Goal: Task Accomplishment & Management: Manage account settings

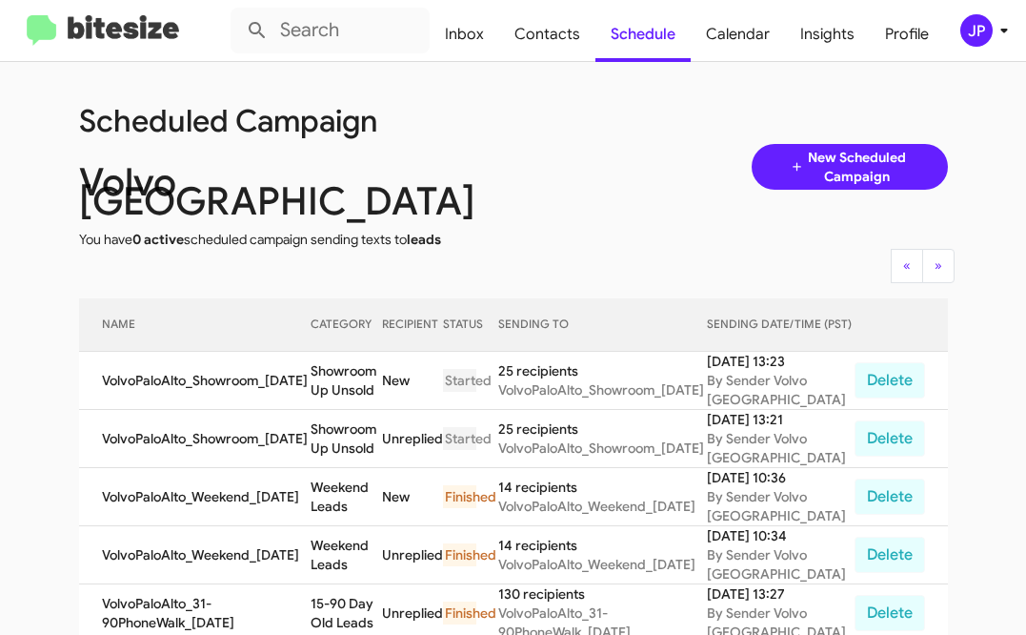
click at [981, 41] on div "JP" at bounding box center [976, 30] width 32 height 32
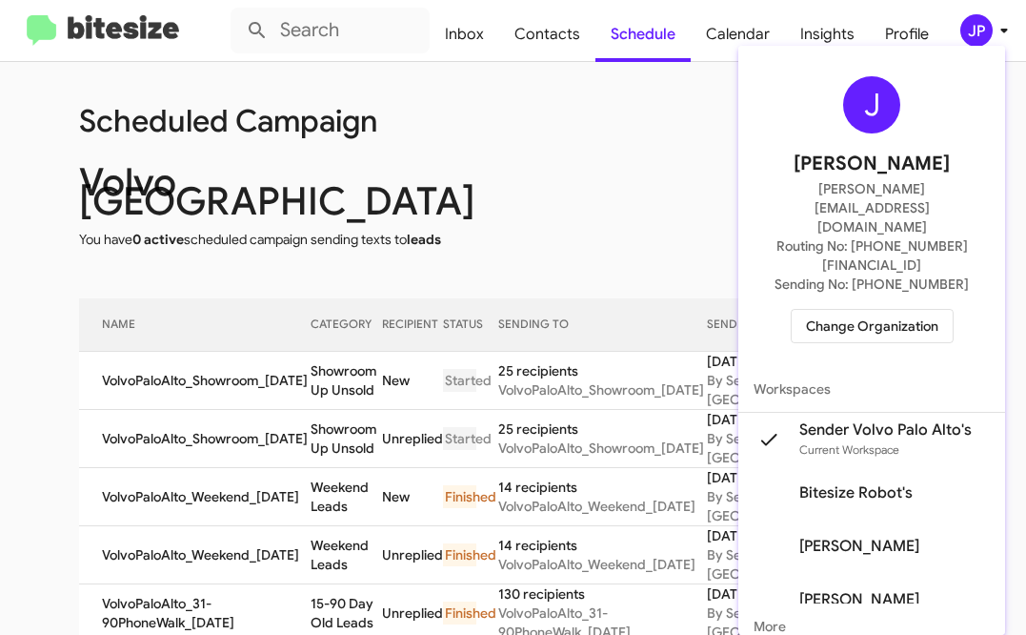
click at [862, 310] on span "Change Organization" at bounding box center [872, 326] width 132 height 32
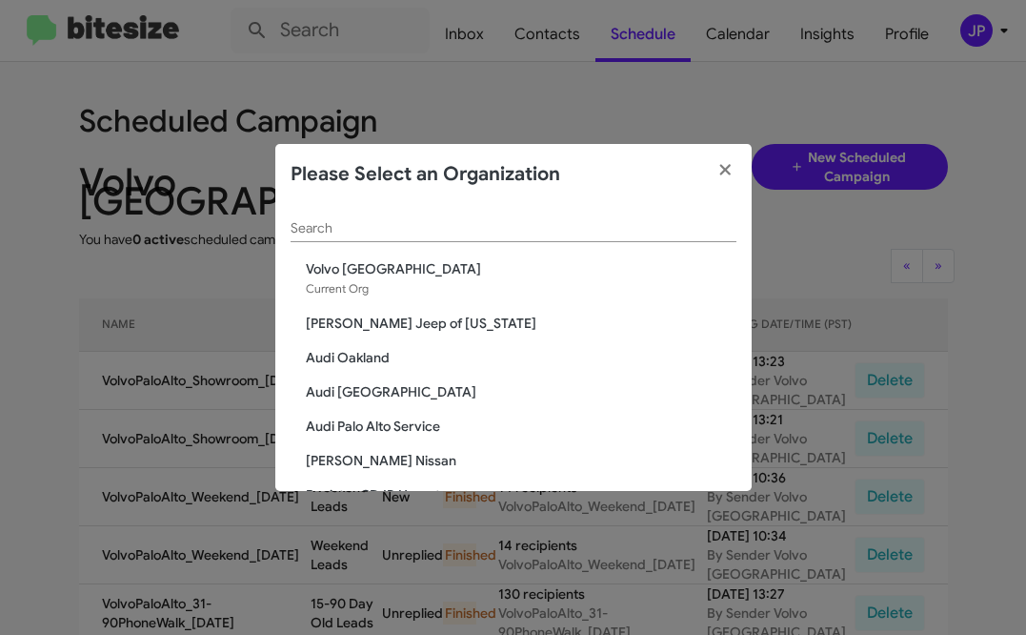
click at [504, 237] on div "Search" at bounding box center [514, 223] width 446 height 37
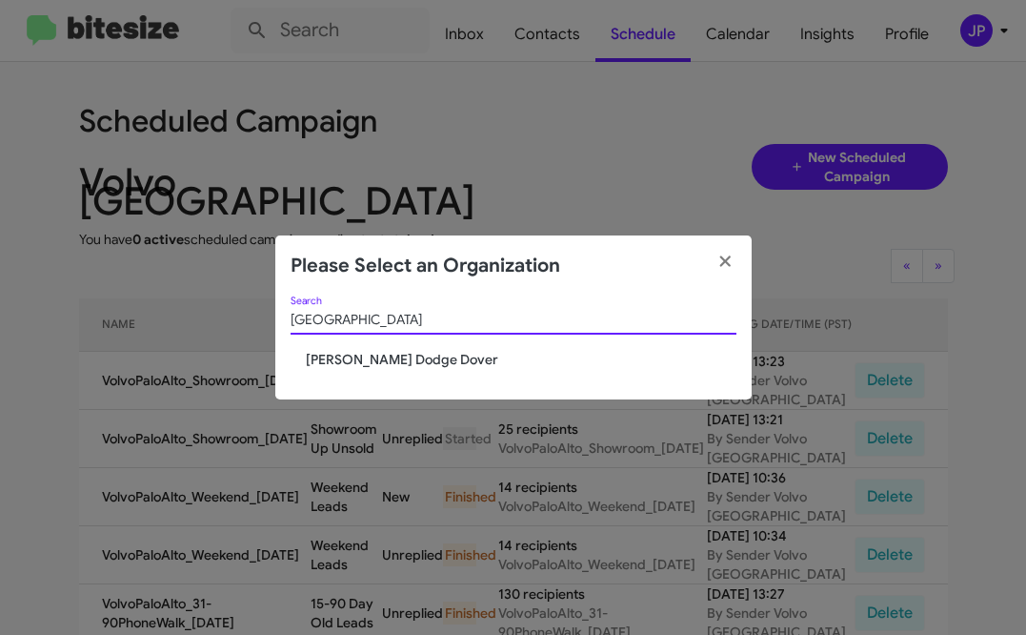
type input "Dover"
click at [386, 358] on span "[PERSON_NAME] Dodge Dover" at bounding box center [521, 359] width 431 height 19
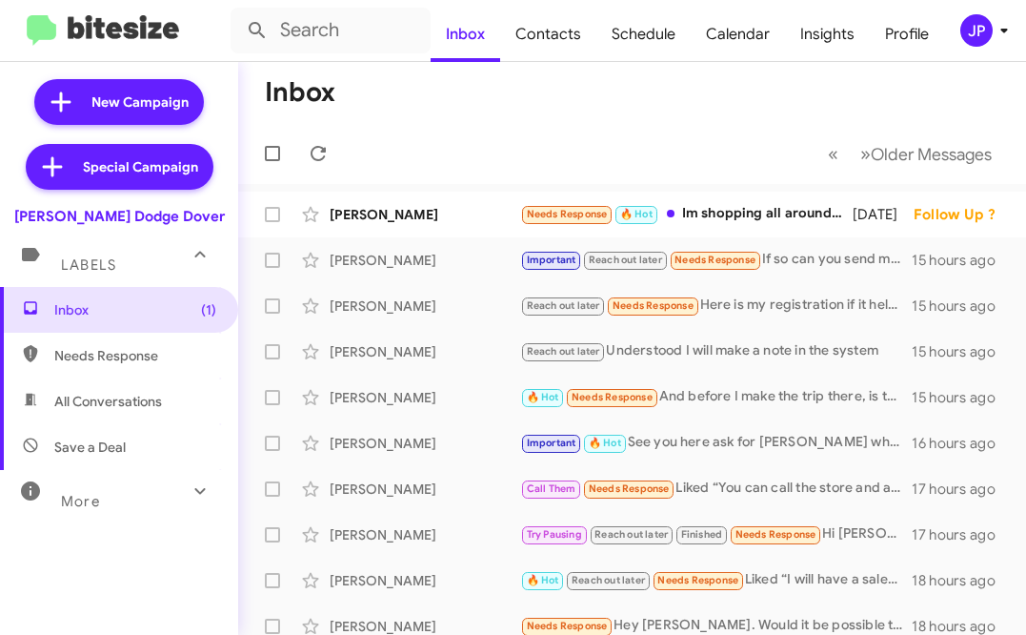
click at [968, 32] on div "JP" at bounding box center [976, 30] width 32 height 32
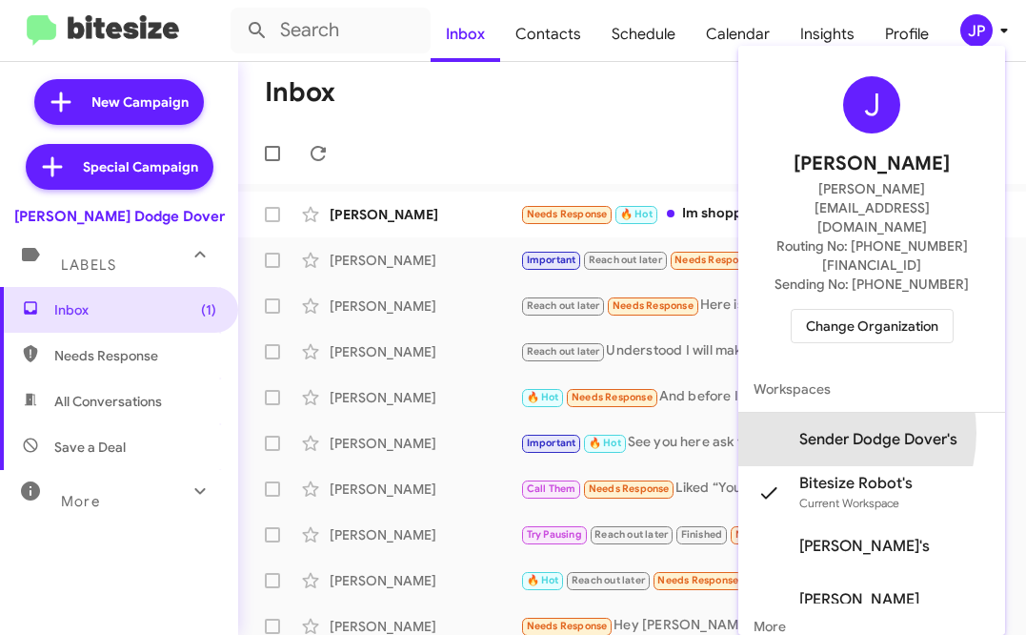
click at [853, 430] on span "Sender Dodge Dover's" at bounding box center [878, 439] width 158 height 19
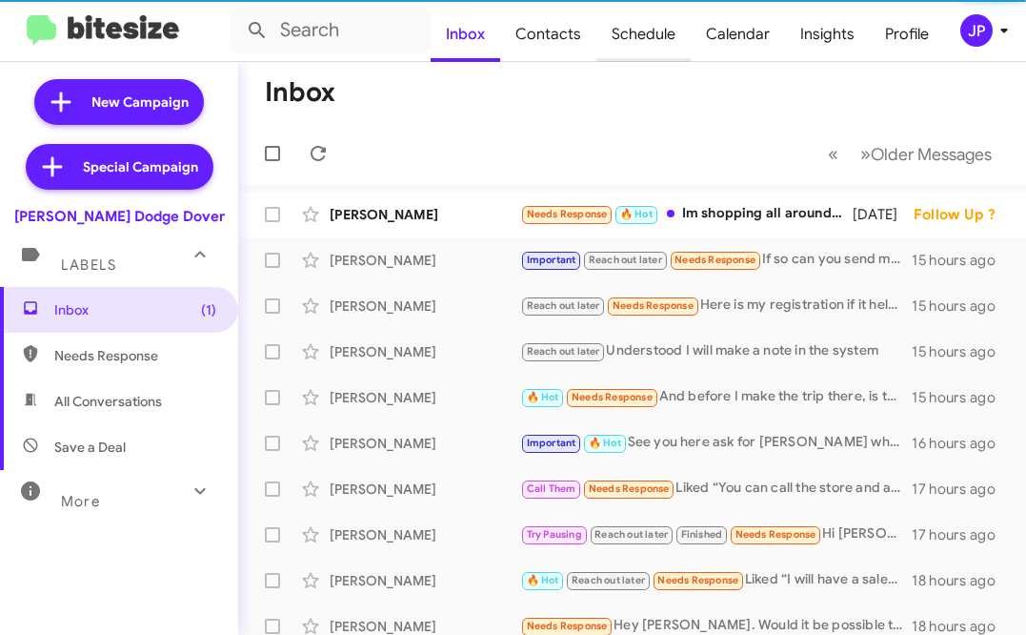
click at [646, 48] on span "Schedule" at bounding box center [643, 34] width 94 height 55
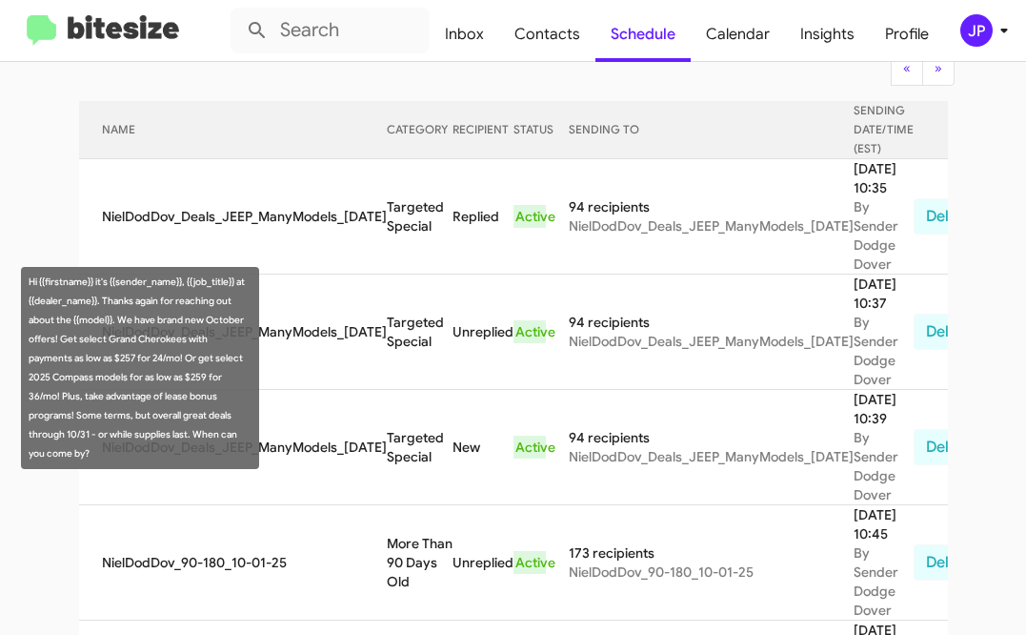
scroll to position [208, 0]
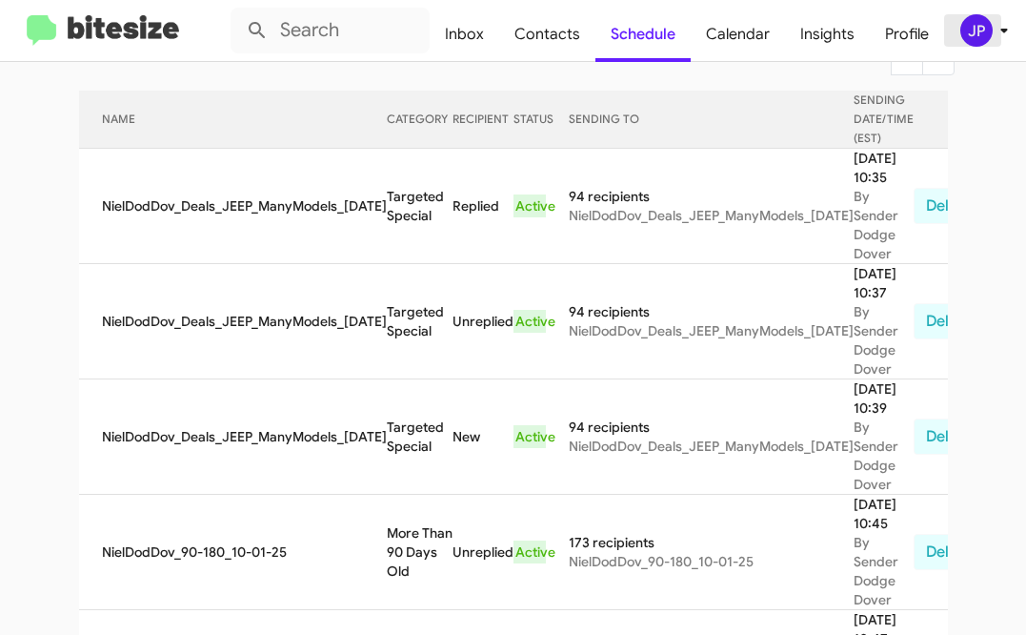
click at [983, 23] on div "JP" at bounding box center [976, 30] width 32 height 32
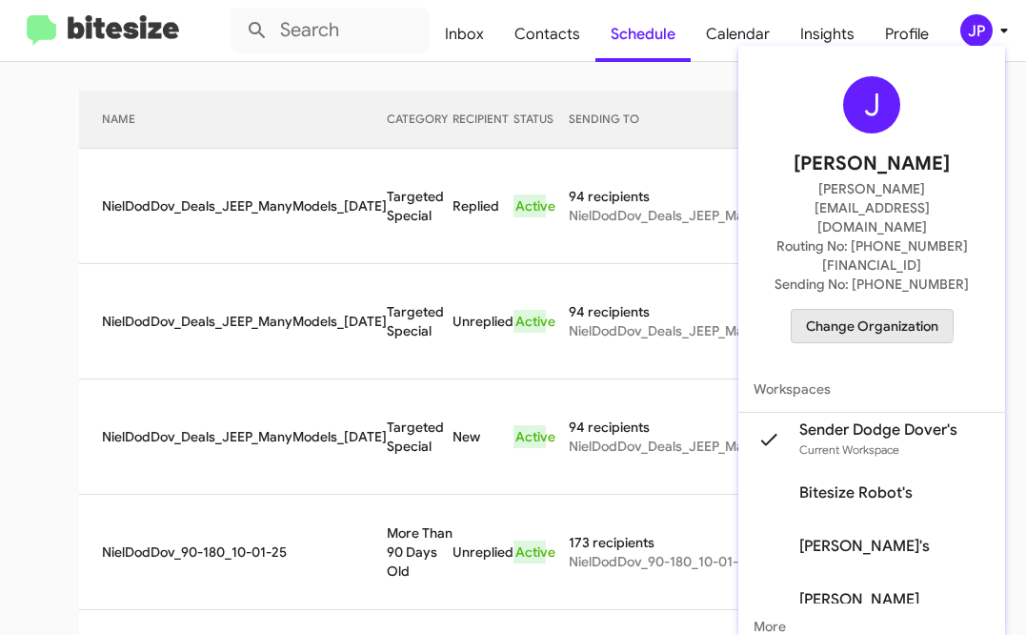
click at [861, 310] on span "Change Organization" at bounding box center [872, 326] width 132 height 32
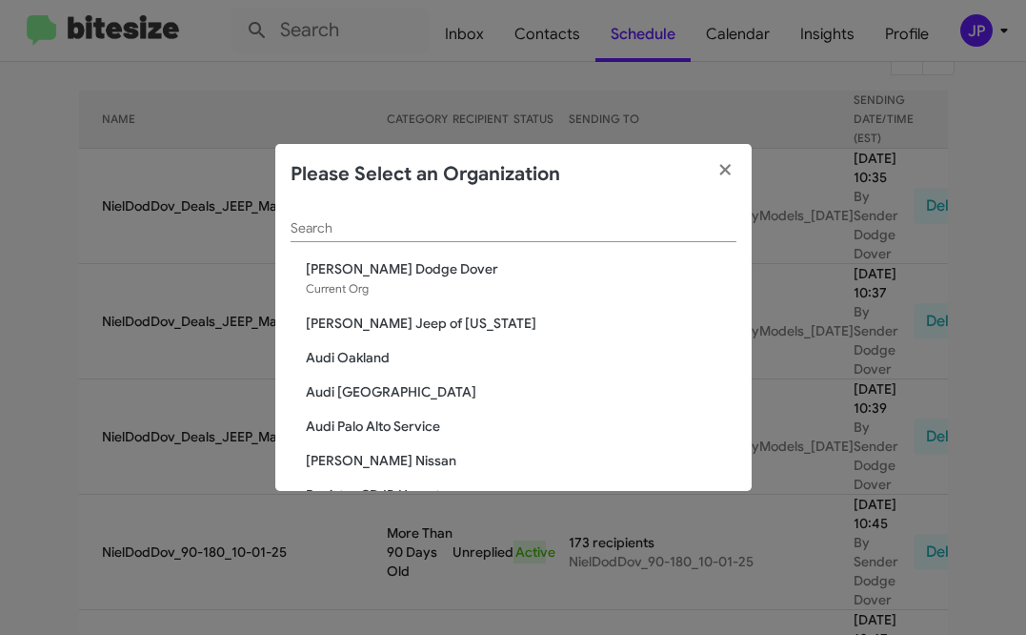
click at [634, 237] on div "Search" at bounding box center [514, 223] width 446 height 37
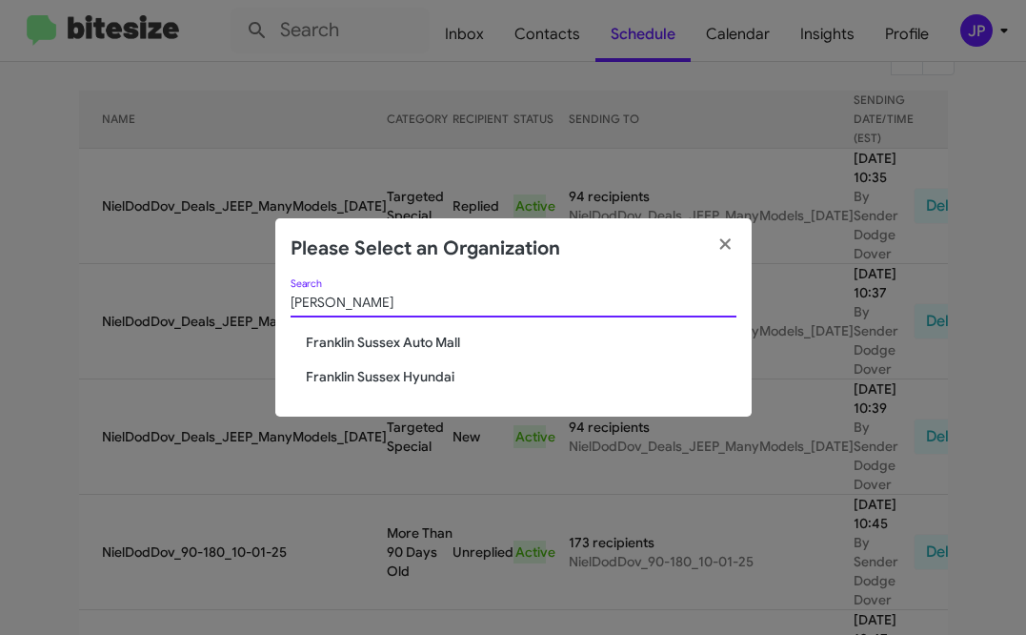
type input "frankl"
click at [423, 341] on span "Franklin Sussex Auto Mall" at bounding box center [521, 342] width 431 height 19
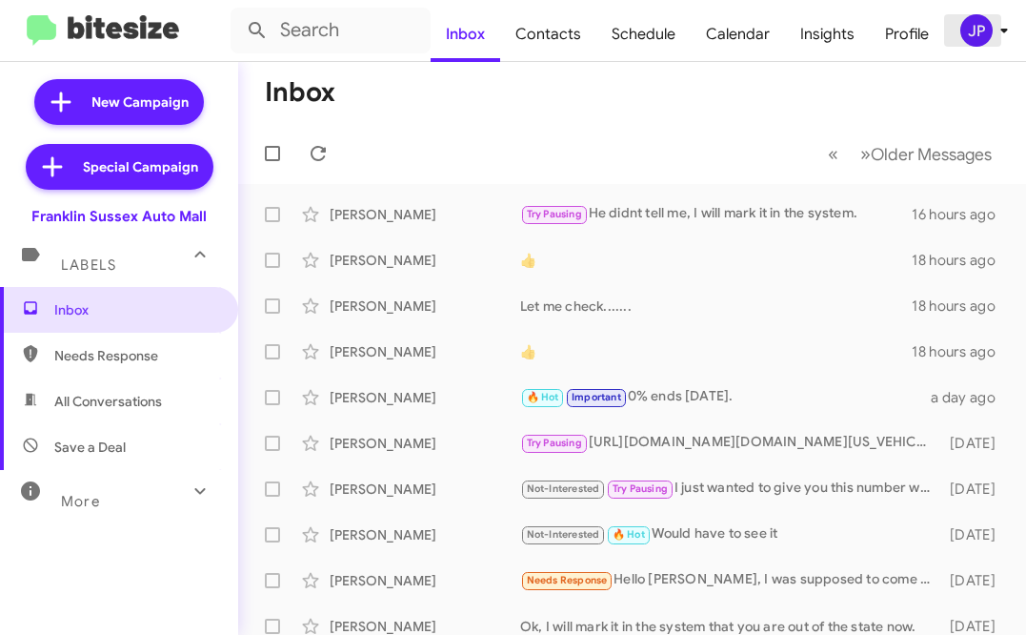
click at [991, 46] on span "JP" at bounding box center [987, 30] width 57 height 32
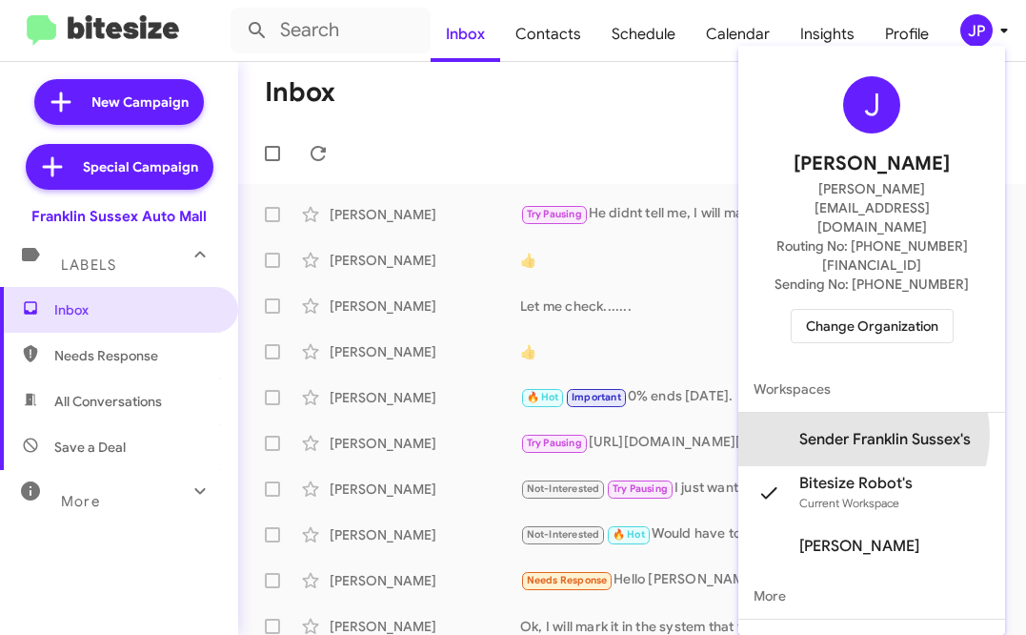
click at [879, 430] on span "Sender Franklin Sussex's" at bounding box center [884, 439] width 171 height 19
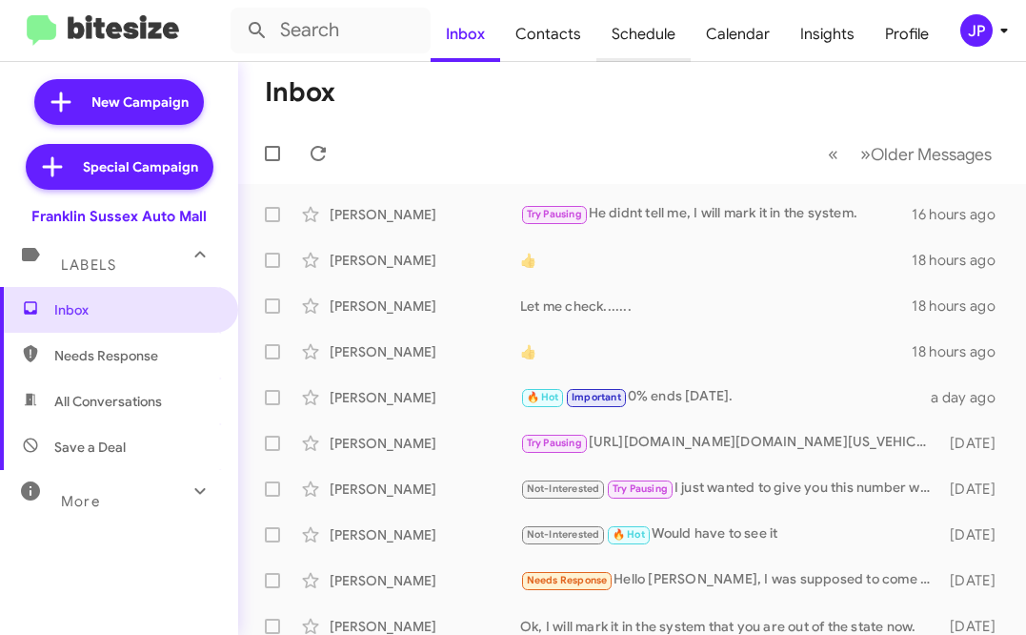
click at [649, 46] on span "Schedule" at bounding box center [643, 34] width 94 height 55
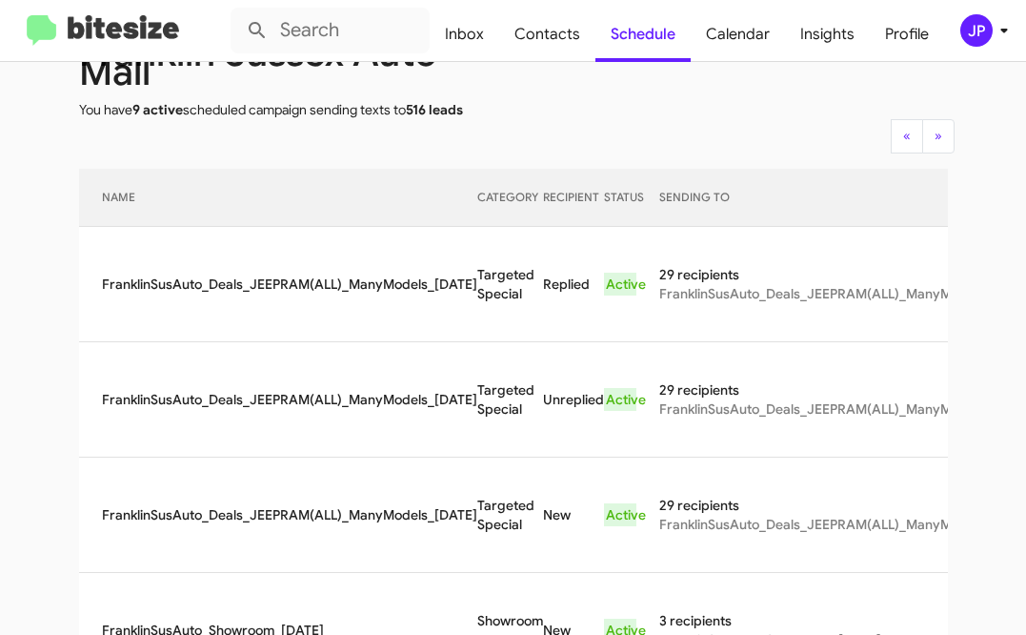
scroll to position [148, 0]
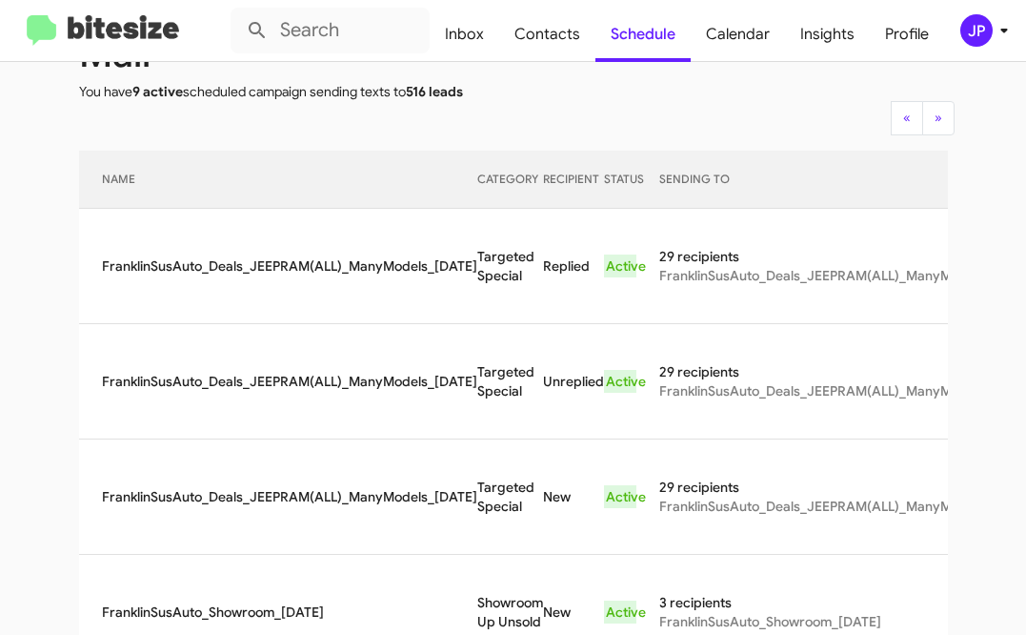
click at [976, 28] on div "JP" at bounding box center [976, 30] width 32 height 32
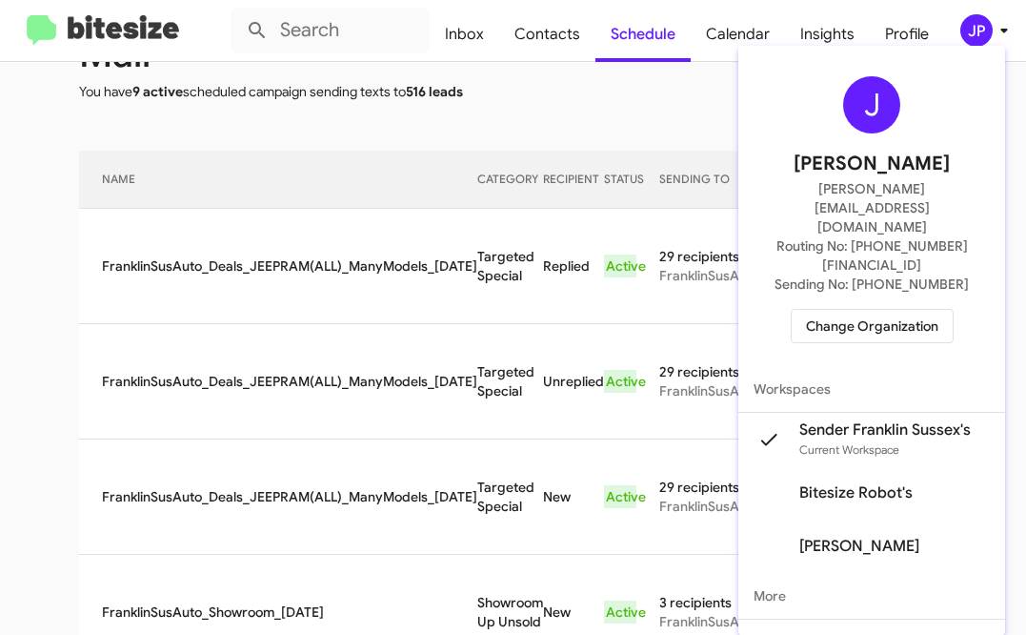
click at [926, 310] on span "Change Organization" at bounding box center [872, 326] width 132 height 32
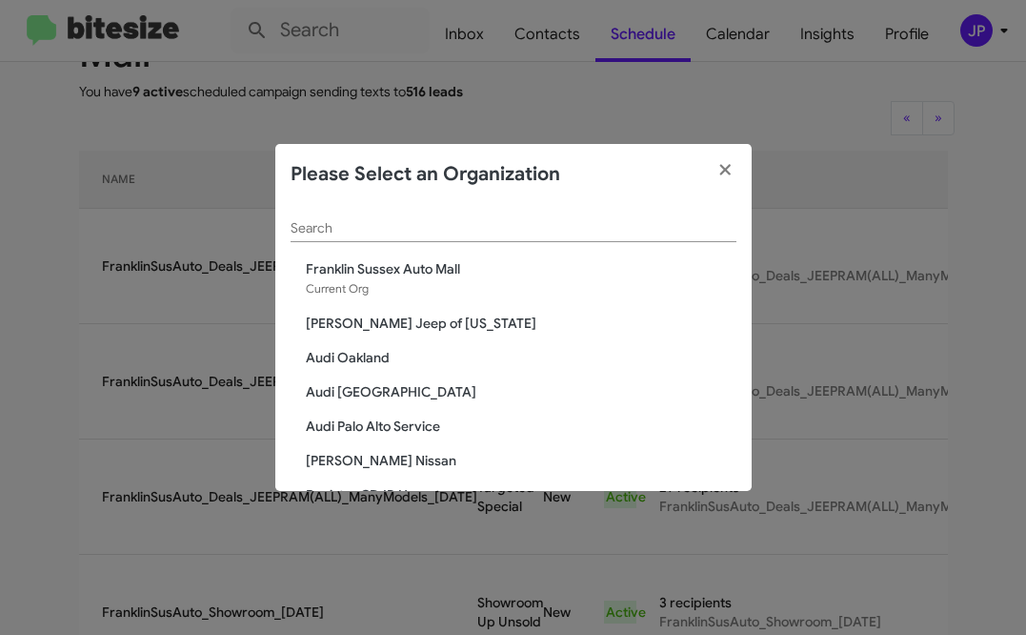
click at [424, 235] on input "Search" at bounding box center [514, 228] width 446 height 15
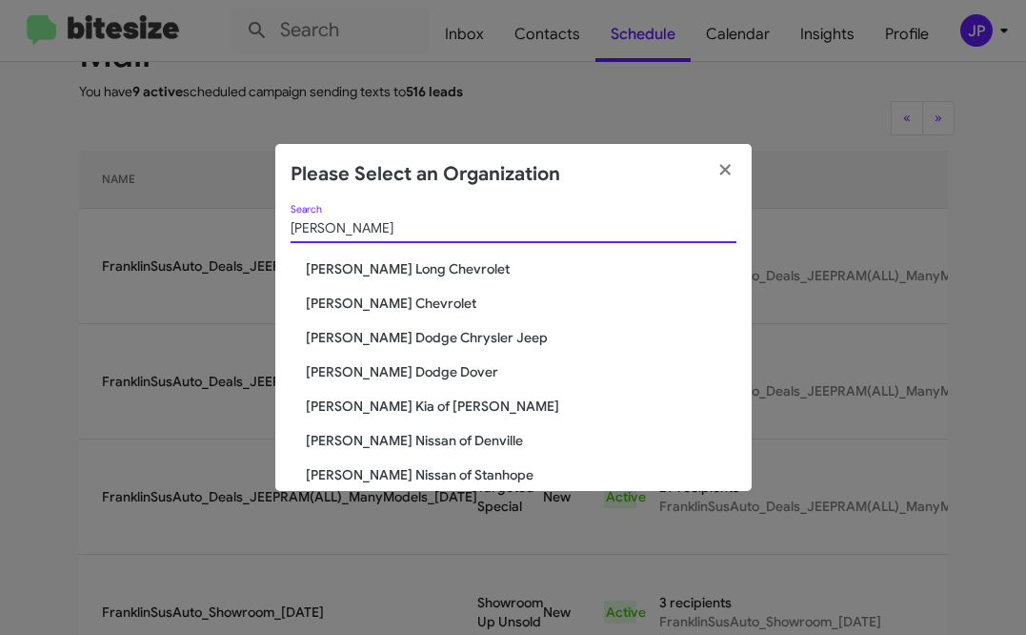
type input "niels"
click at [405, 304] on span "[PERSON_NAME] Chevrolet" at bounding box center [521, 302] width 431 height 19
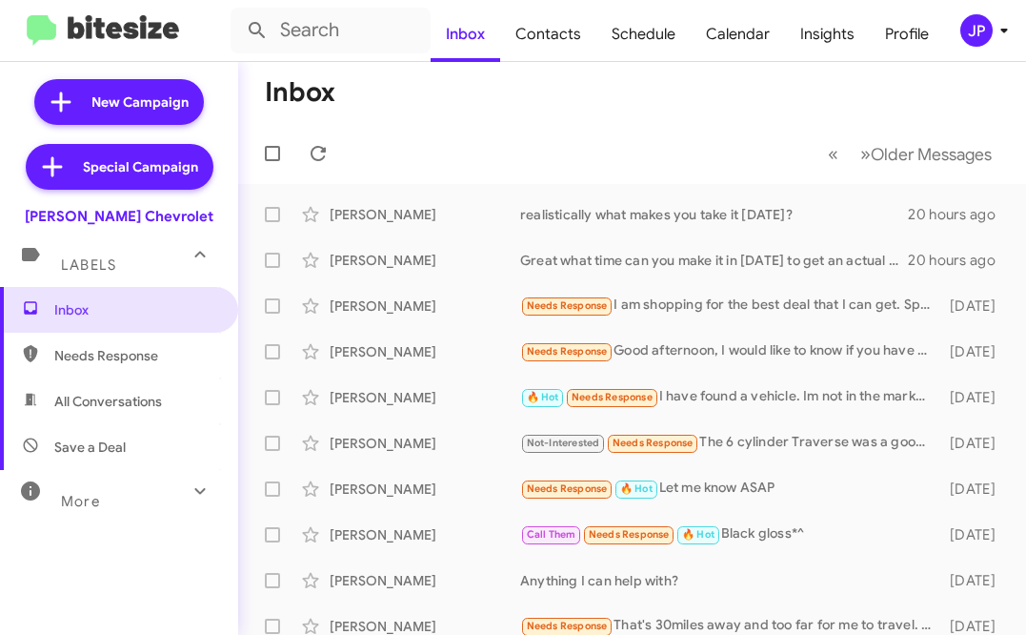
click at [998, 30] on icon at bounding box center [1004, 30] width 23 height 23
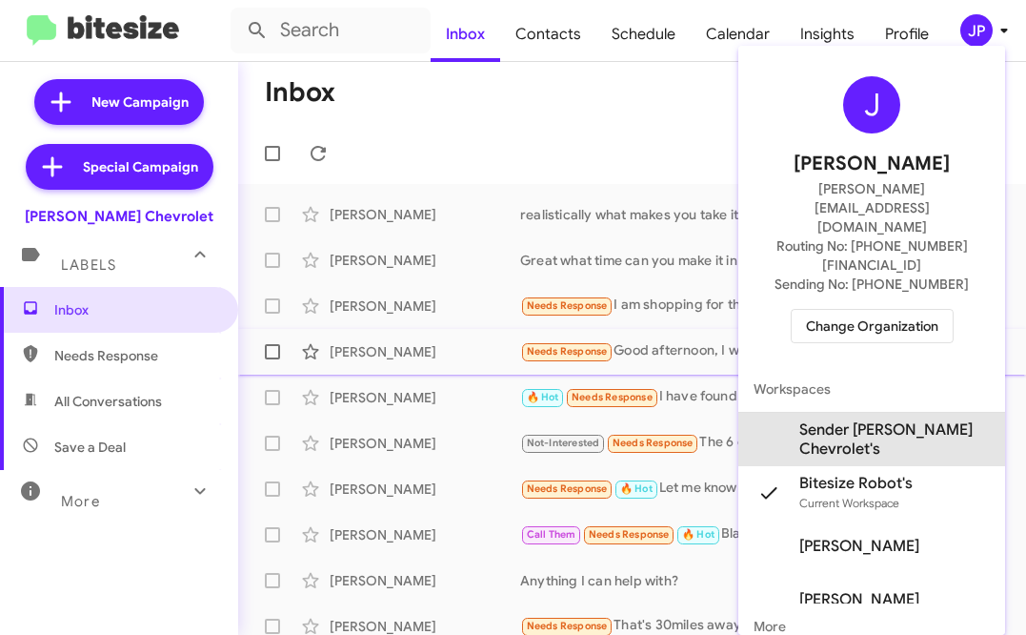
click at [905, 413] on span "Sender [PERSON_NAME] Chevrolet's" at bounding box center [871, 439] width 267 height 53
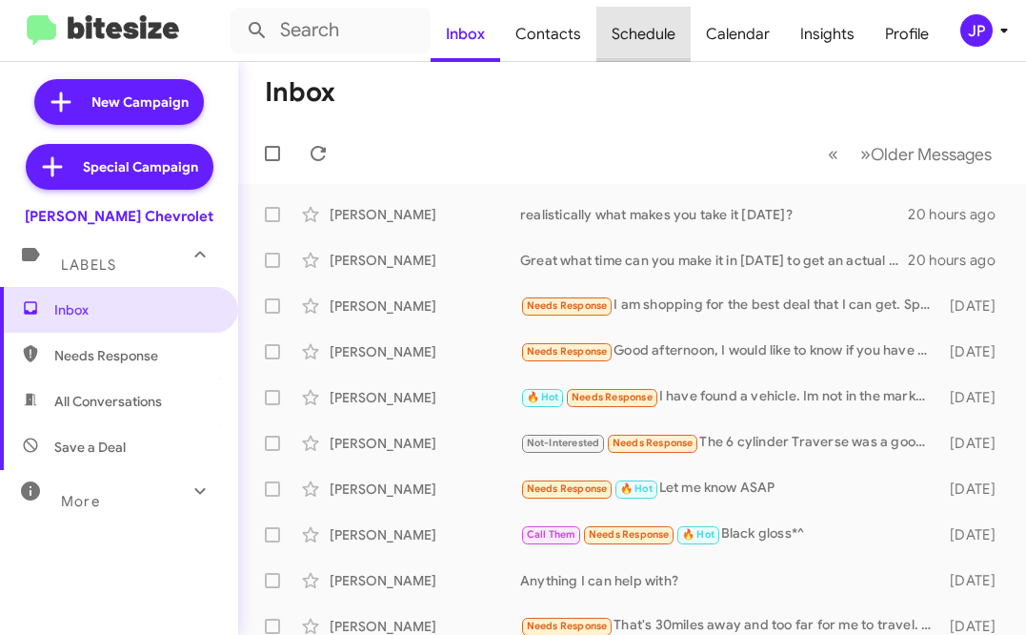
click at [634, 54] on span "Schedule" at bounding box center [643, 34] width 94 height 55
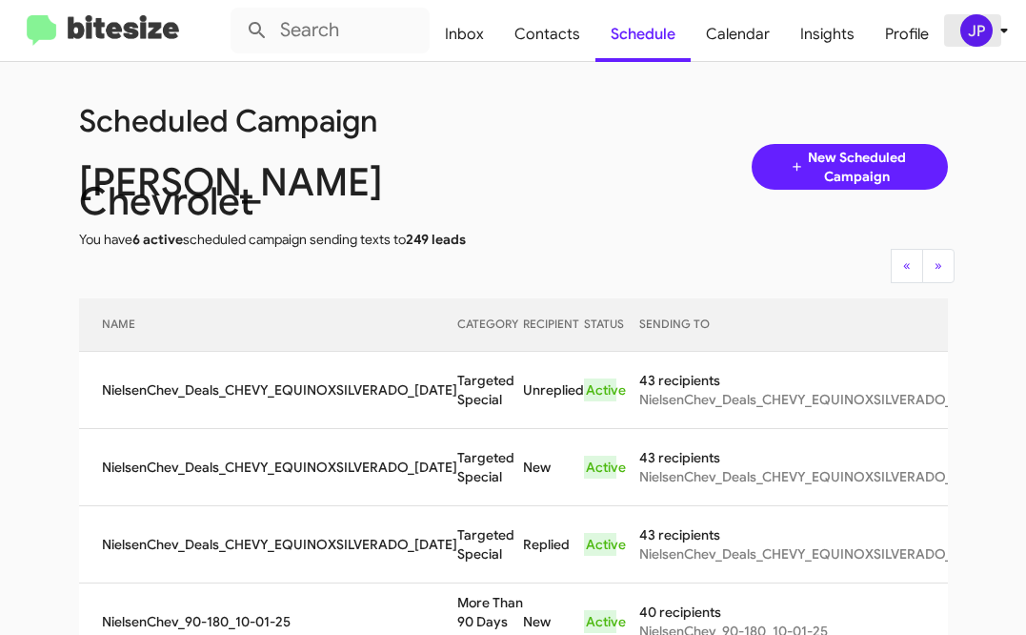
click at [989, 27] on div "JP" at bounding box center [976, 30] width 32 height 32
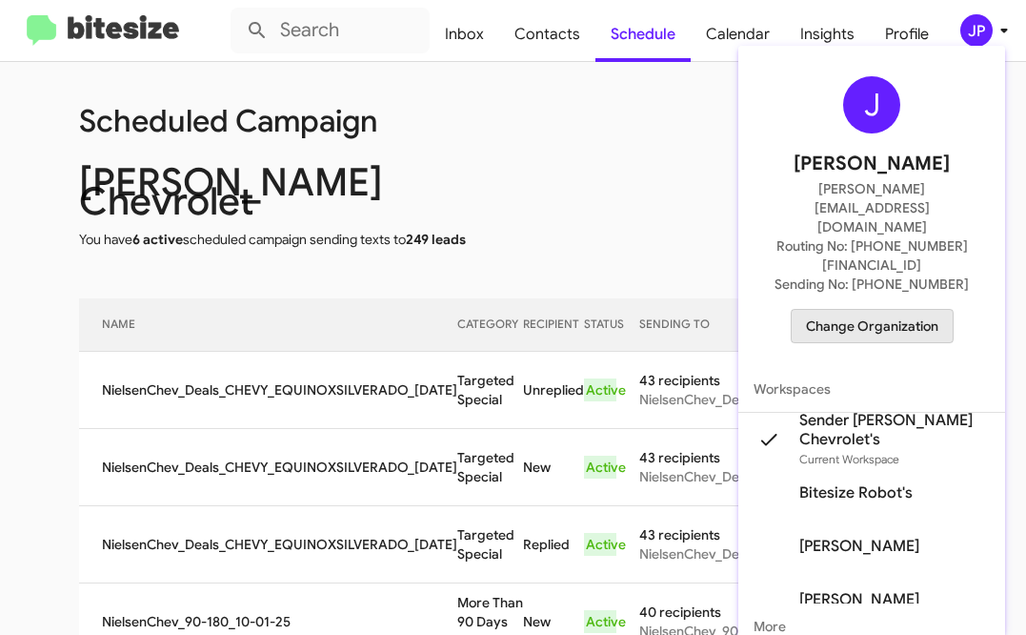
click at [905, 310] on span "Change Organization" at bounding box center [872, 326] width 132 height 32
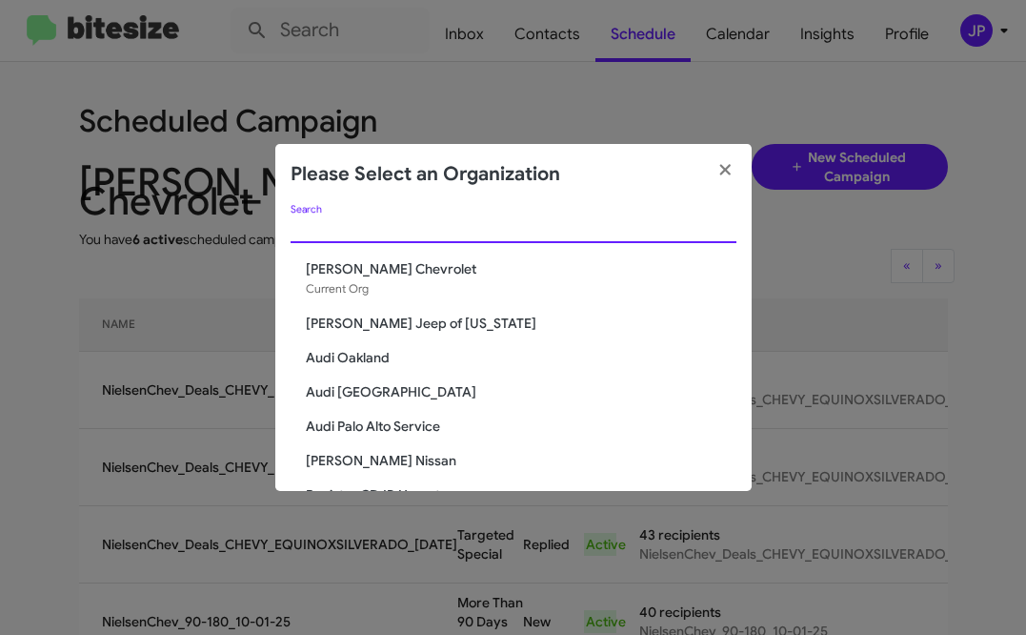
click at [502, 235] on input "Search" at bounding box center [514, 228] width 446 height 15
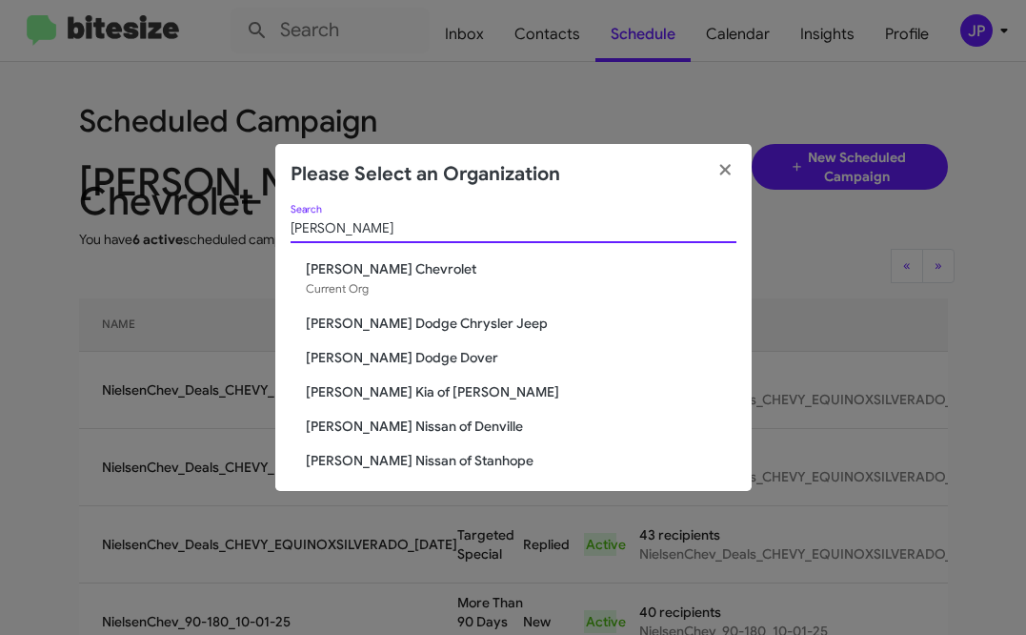
type input "[PERSON_NAME]"
click at [471, 314] on span "[PERSON_NAME] Dodge Chrysler Jeep" at bounding box center [521, 322] width 431 height 19
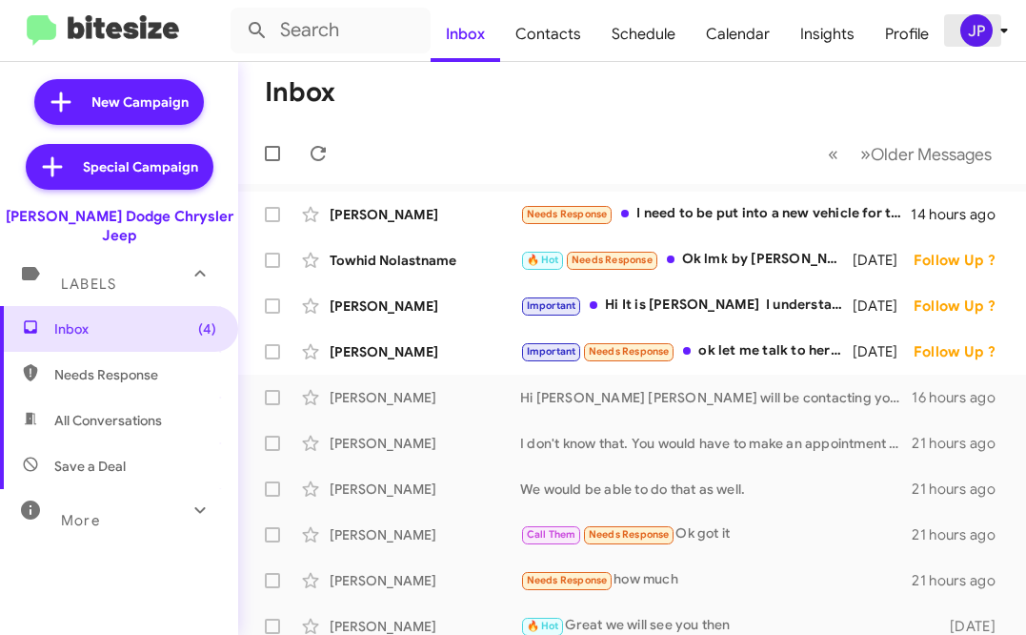
click at [983, 31] on div "JP" at bounding box center [976, 30] width 32 height 32
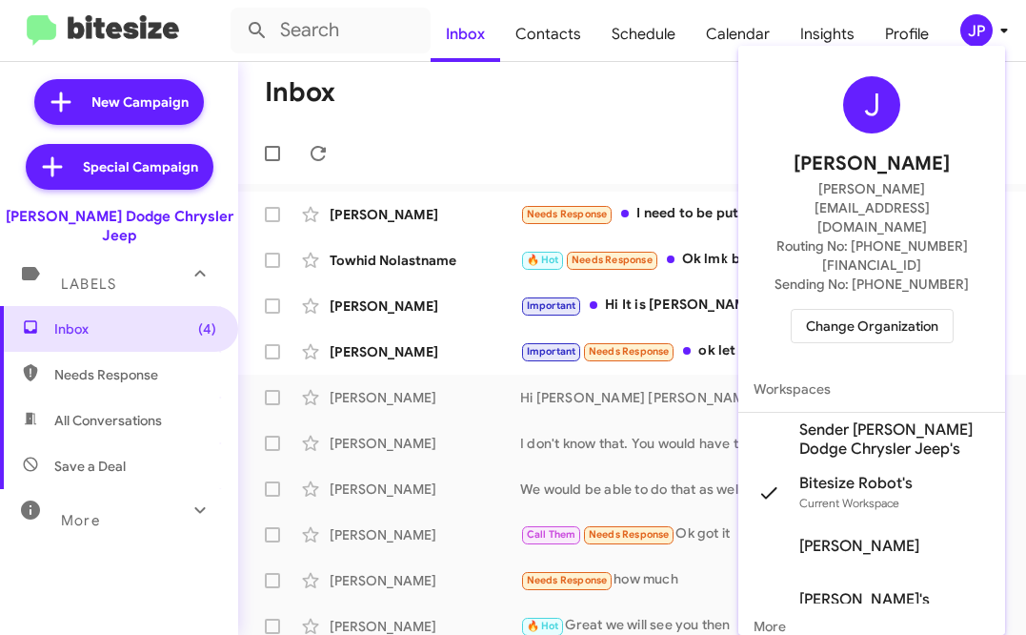
click at [921, 420] on span "Sender Nielsen Dodge Chrysler Jeep's" at bounding box center [894, 439] width 191 height 38
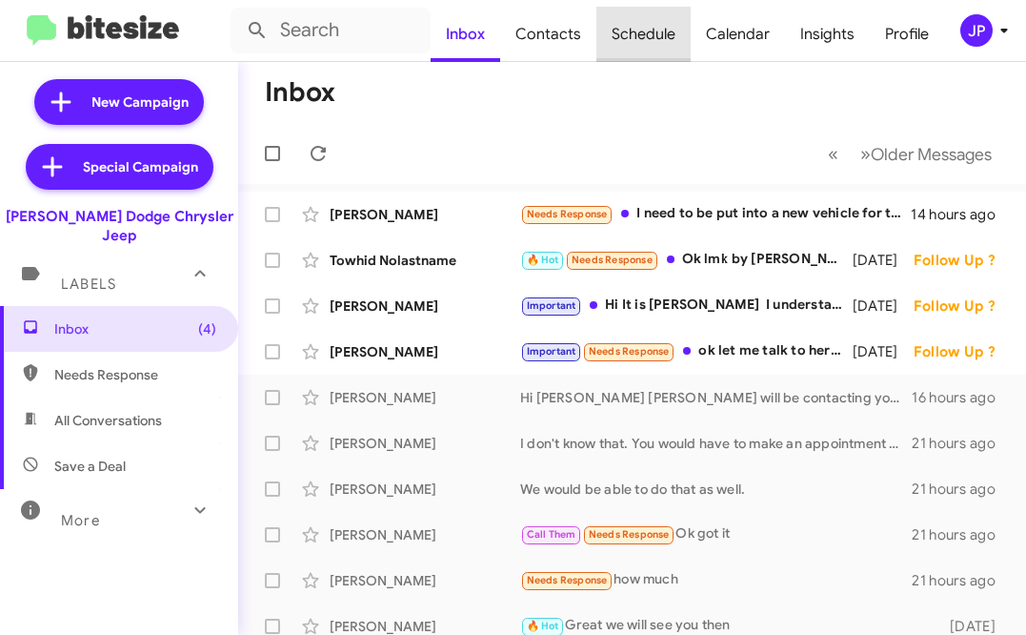
click at [636, 49] on span "Schedule" at bounding box center [643, 34] width 94 height 55
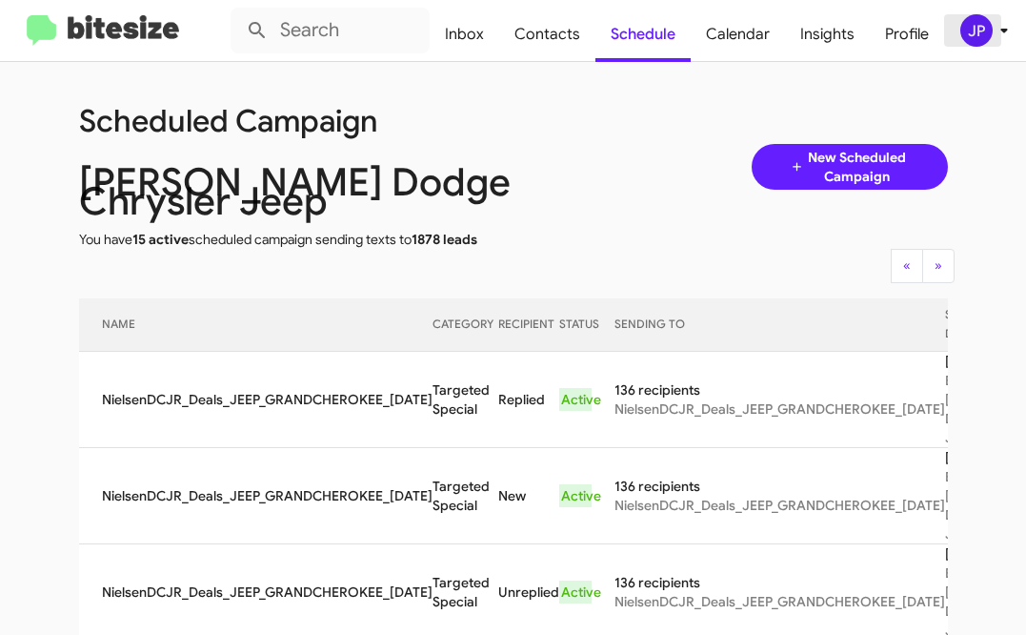
click at [979, 42] on div "JP" at bounding box center [976, 30] width 32 height 32
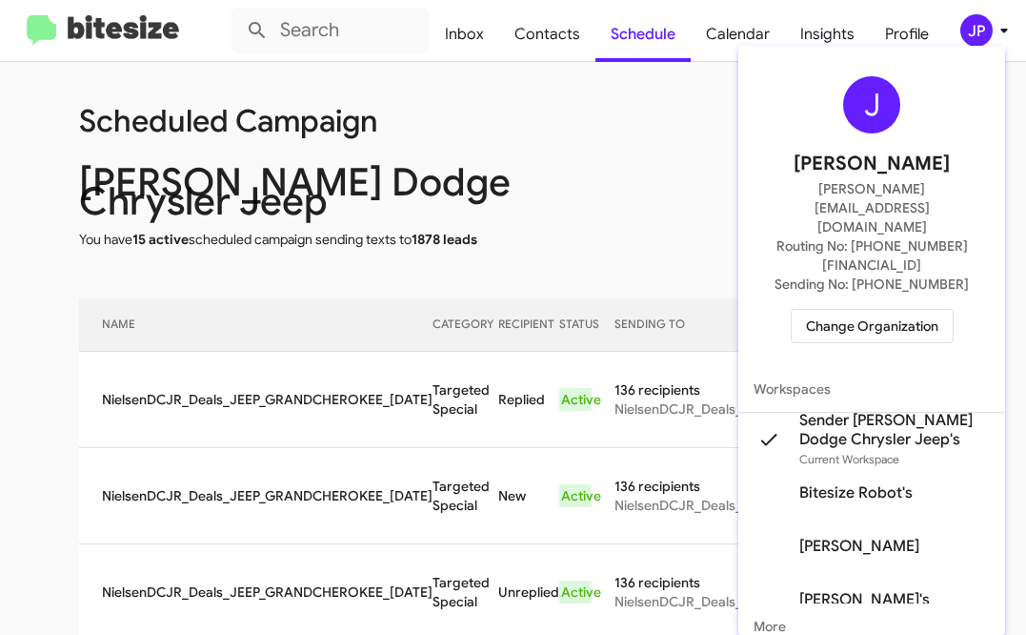
click at [897, 310] on span "Change Organization" at bounding box center [872, 326] width 132 height 32
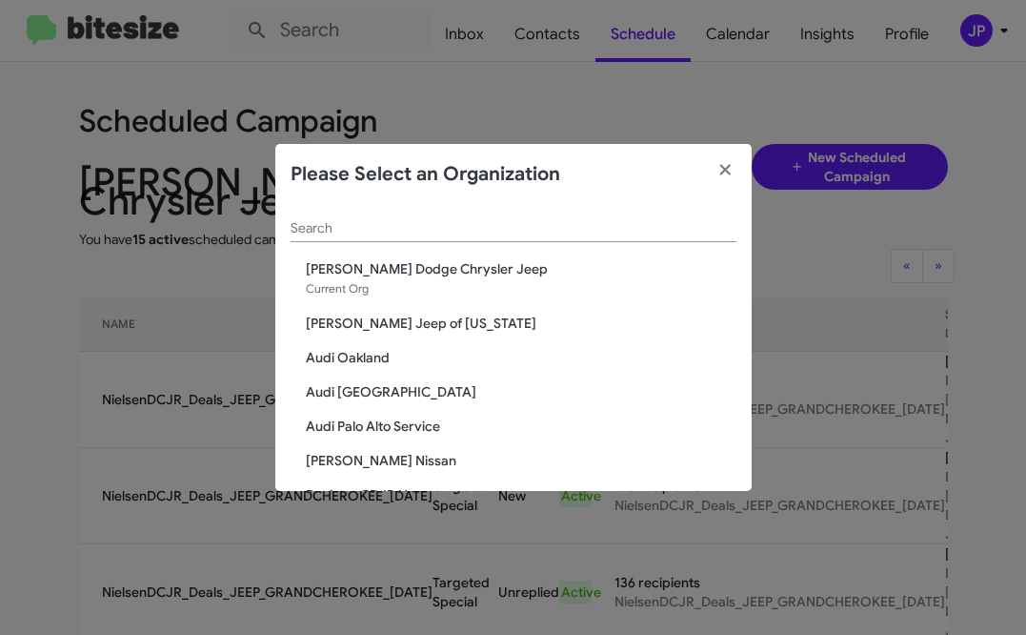
click at [516, 235] on input "Search" at bounding box center [514, 228] width 446 height 15
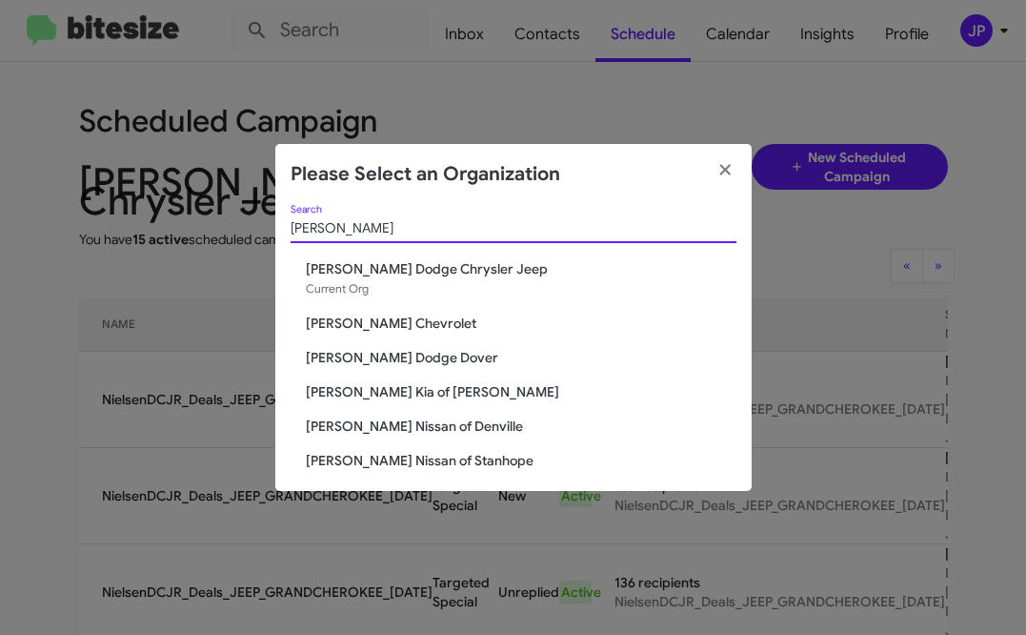
scroll to position [9, 0]
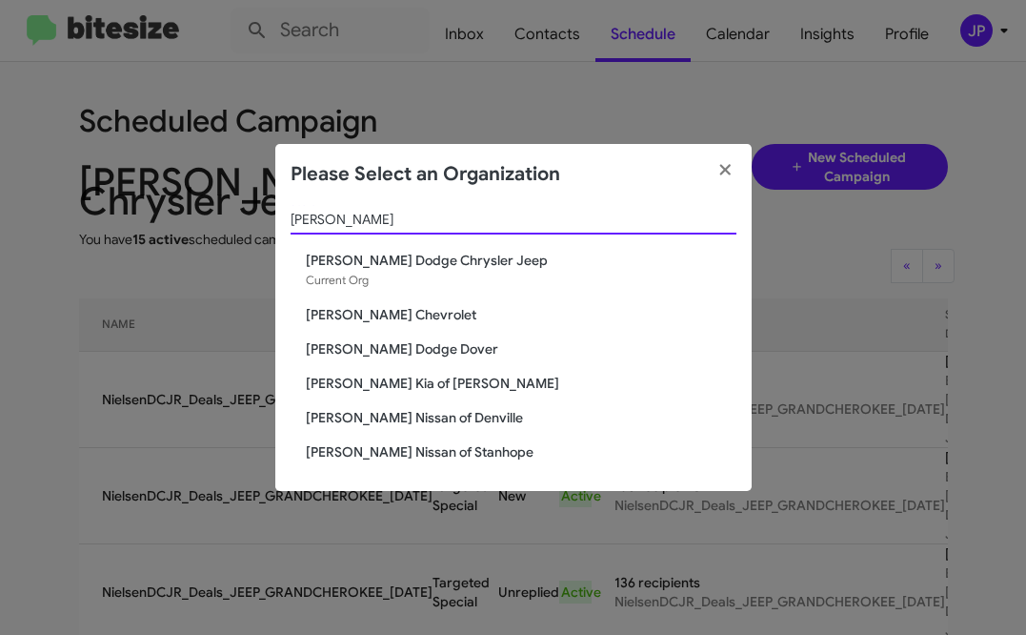
type input "[PERSON_NAME]"
click at [454, 452] on span "[PERSON_NAME] Nissan of Stanhope" at bounding box center [521, 451] width 431 height 19
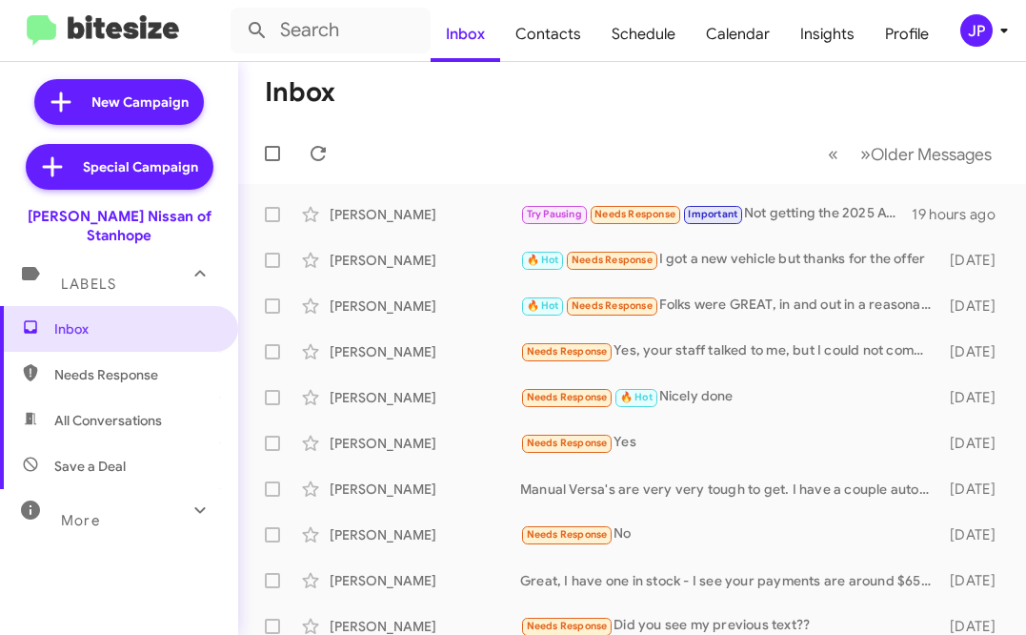
click at [990, 45] on span "JP" at bounding box center [987, 30] width 57 height 32
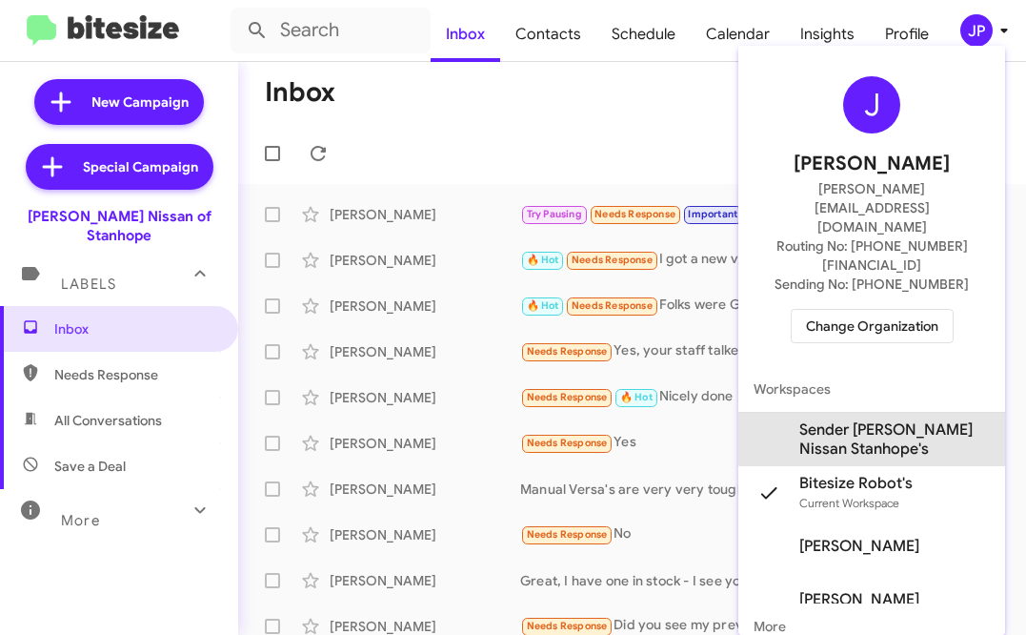
click at [888, 420] on span "Sender Nielsen Nissan Stanhope's" at bounding box center [894, 439] width 191 height 38
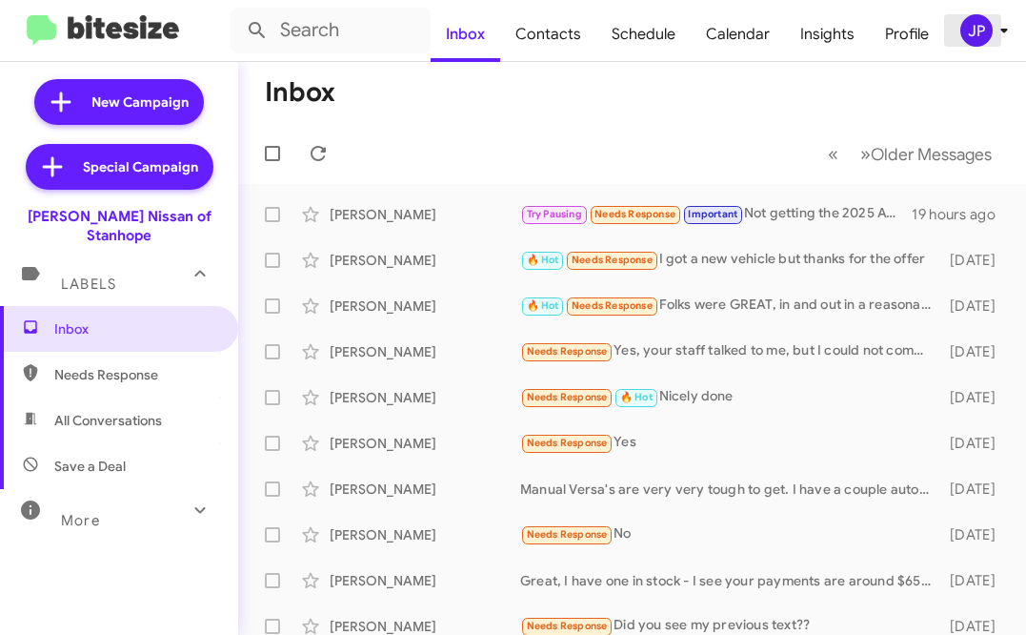
click at [973, 35] on div "JP" at bounding box center [976, 30] width 32 height 32
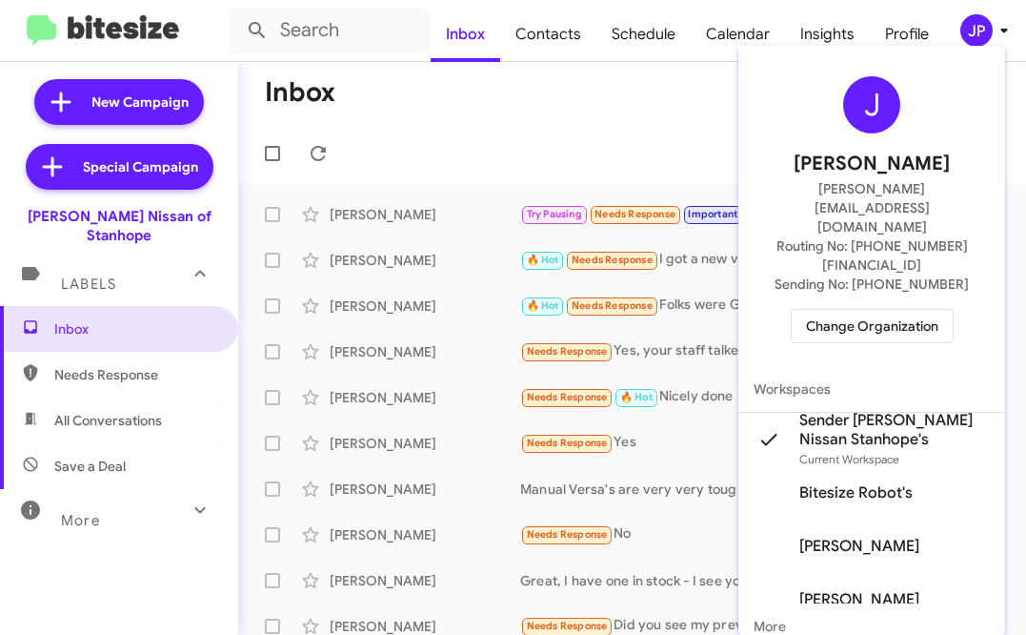
click at [906, 411] on span "Sender Nielsen Nissan Stanhope's" at bounding box center [894, 430] width 191 height 38
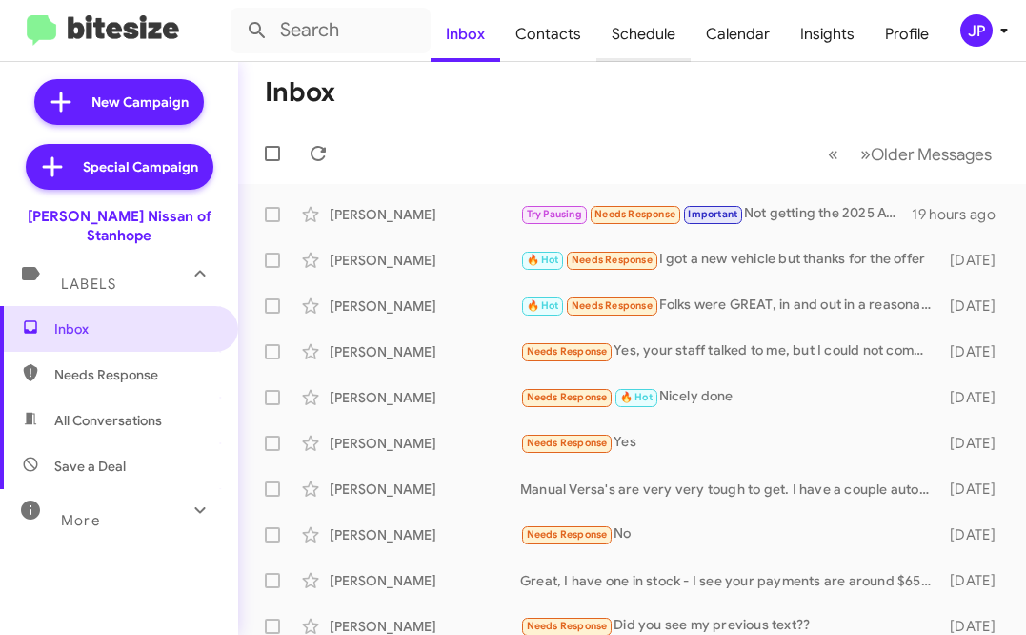
click at [623, 50] on span "Schedule" at bounding box center [643, 34] width 94 height 55
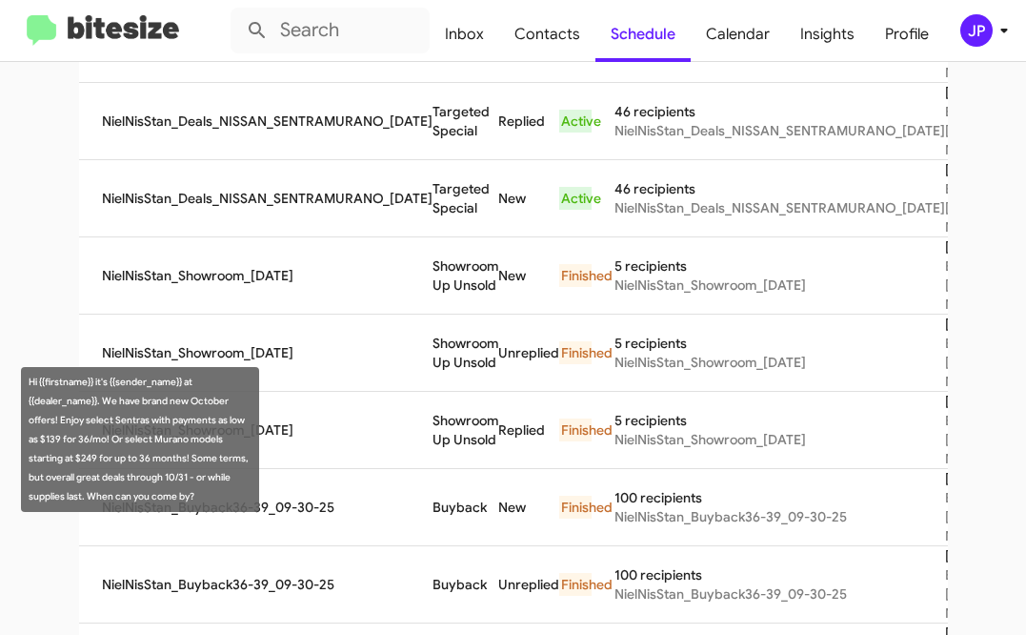
scroll to position [613, 0]
